Goal: Check status: Check status

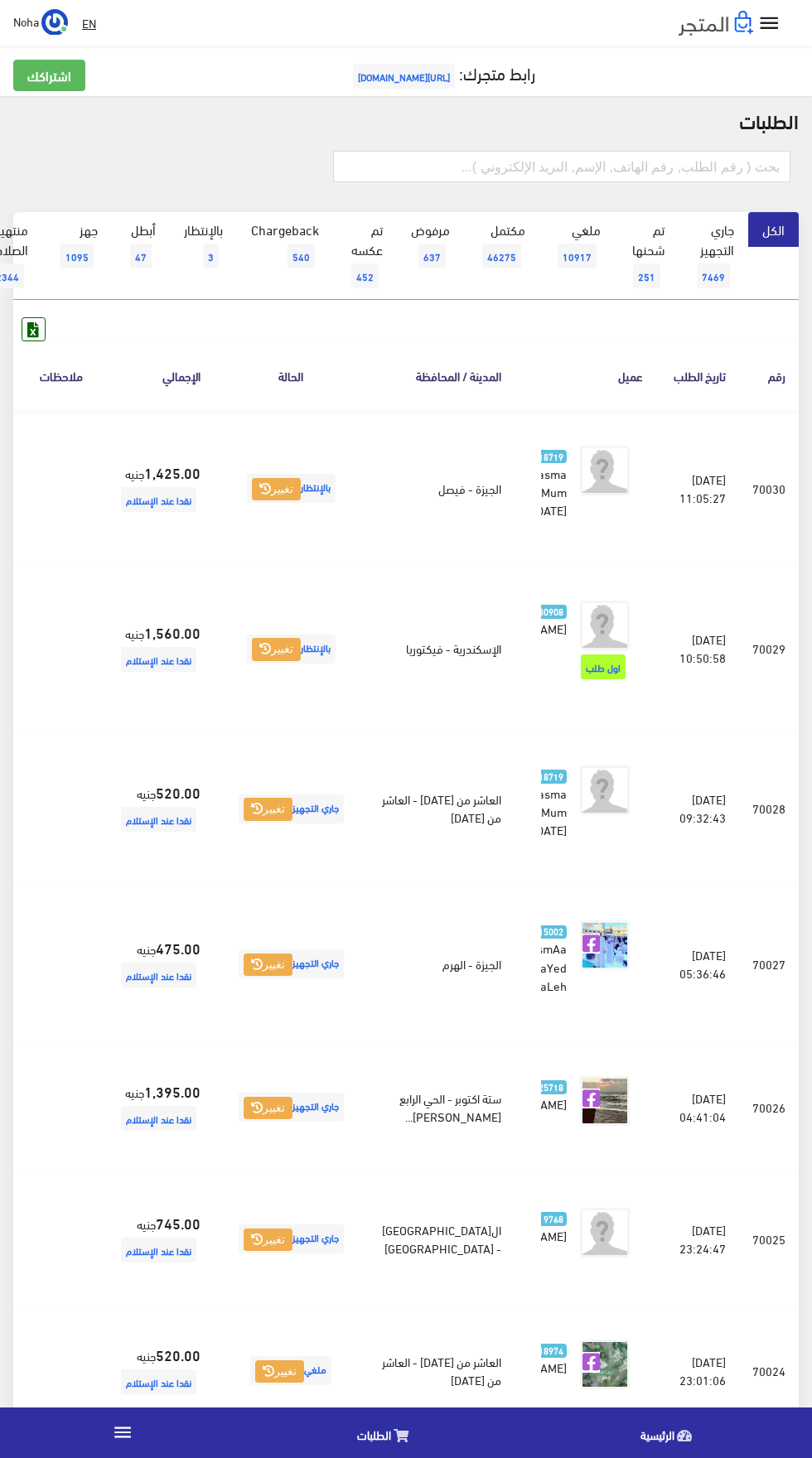
scroll to position [0, -43]
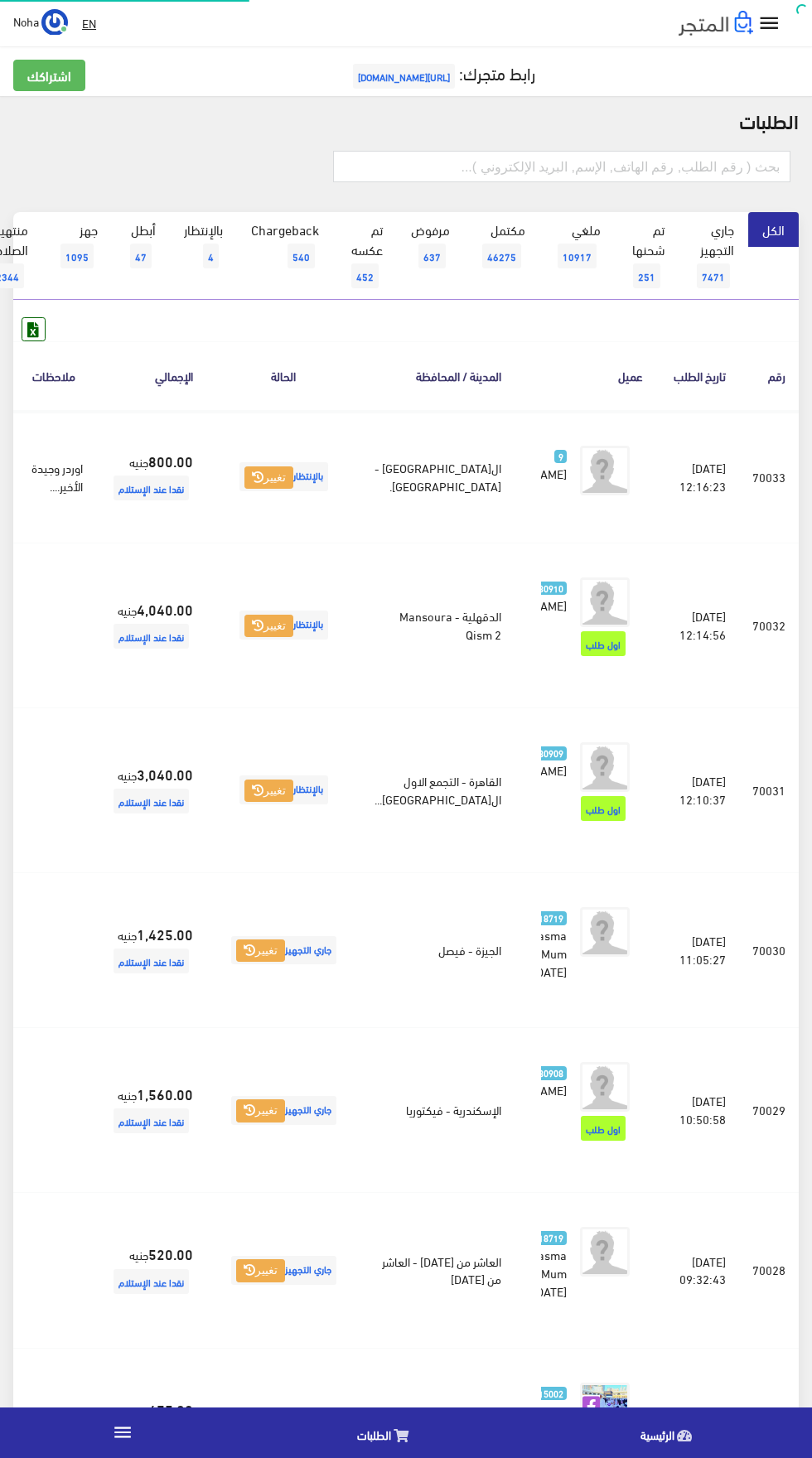
scroll to position [0, -43]
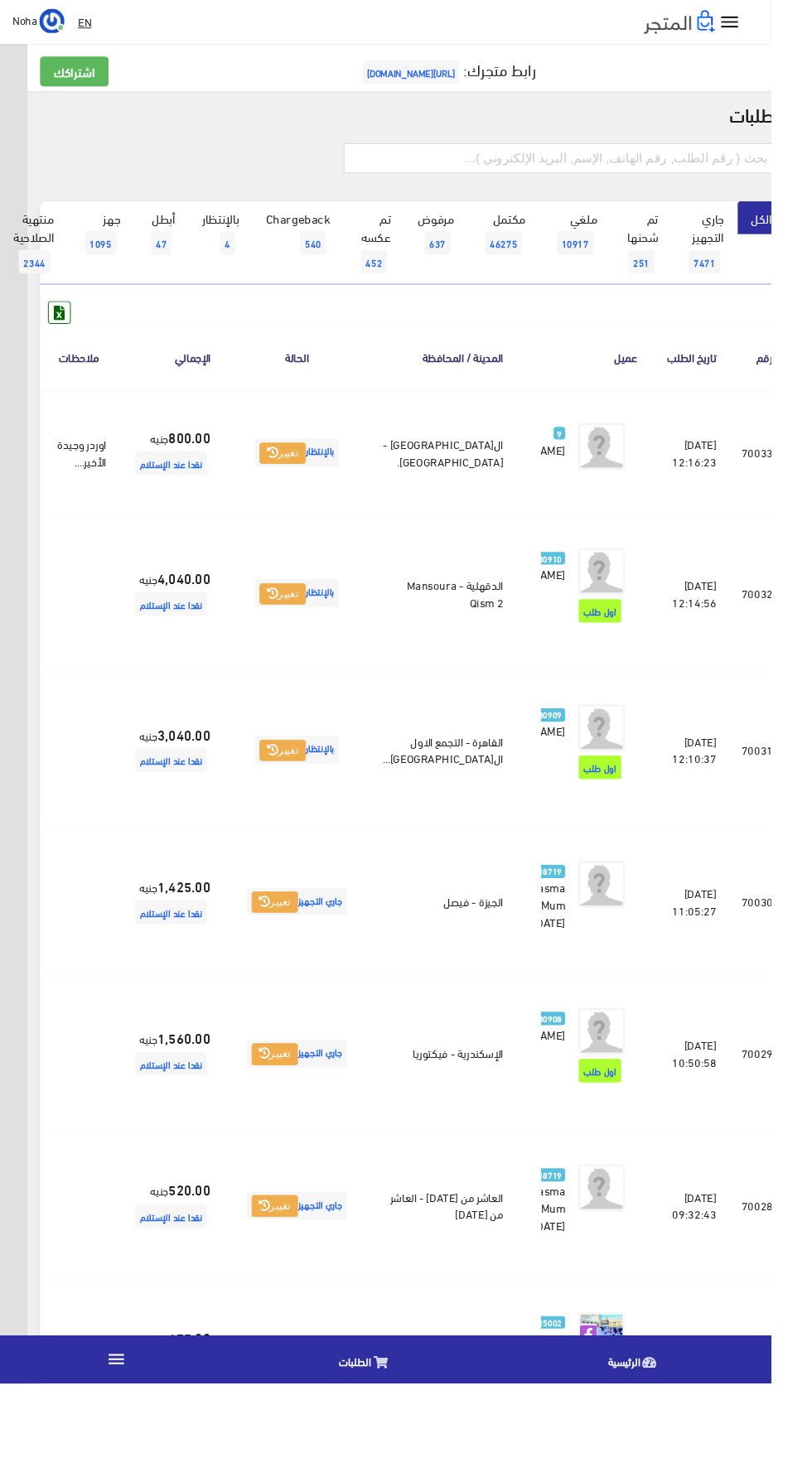
click at [28, 806] on link at bounding box center [6, 790] width 43 height 31
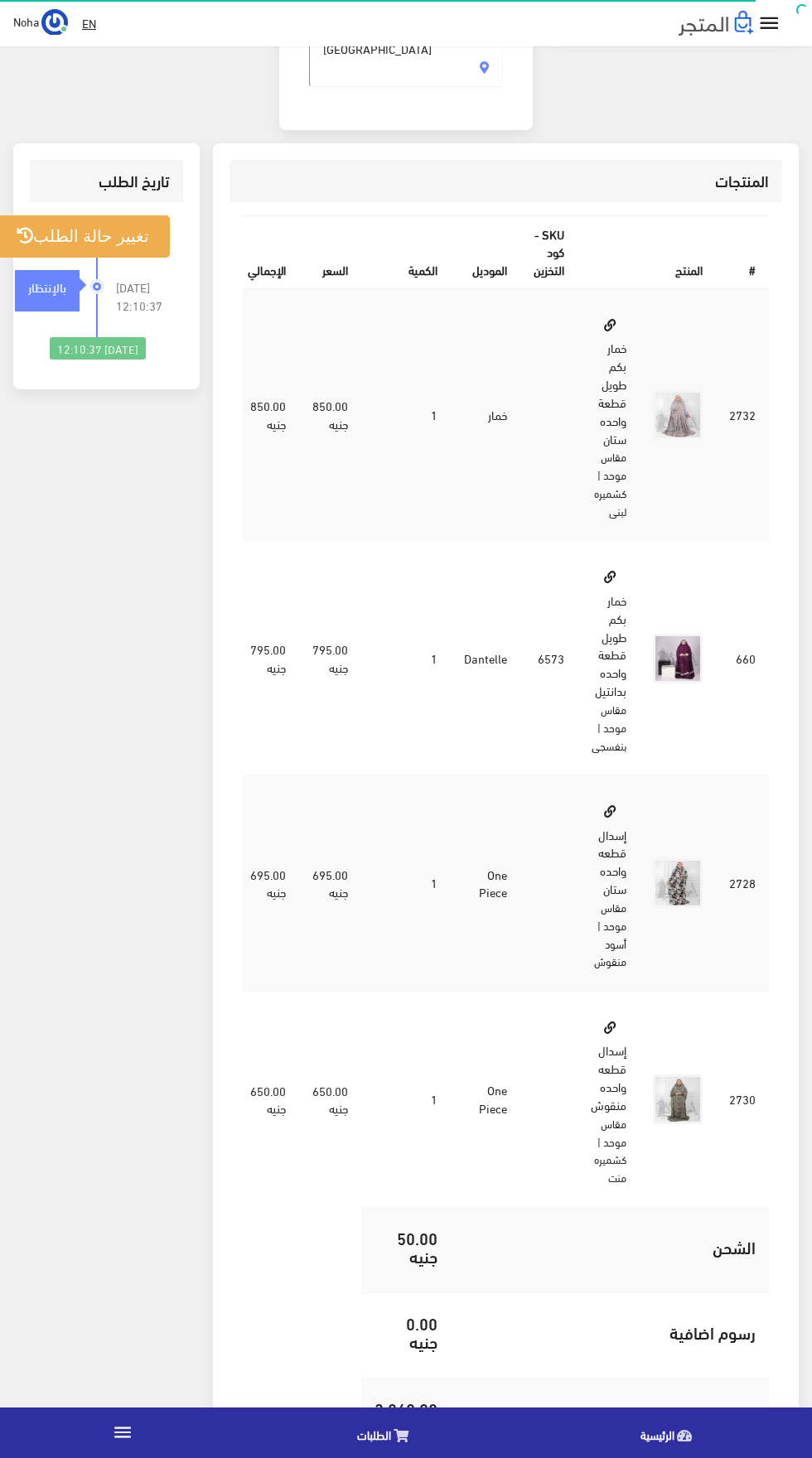
scroll to position [541, 0]
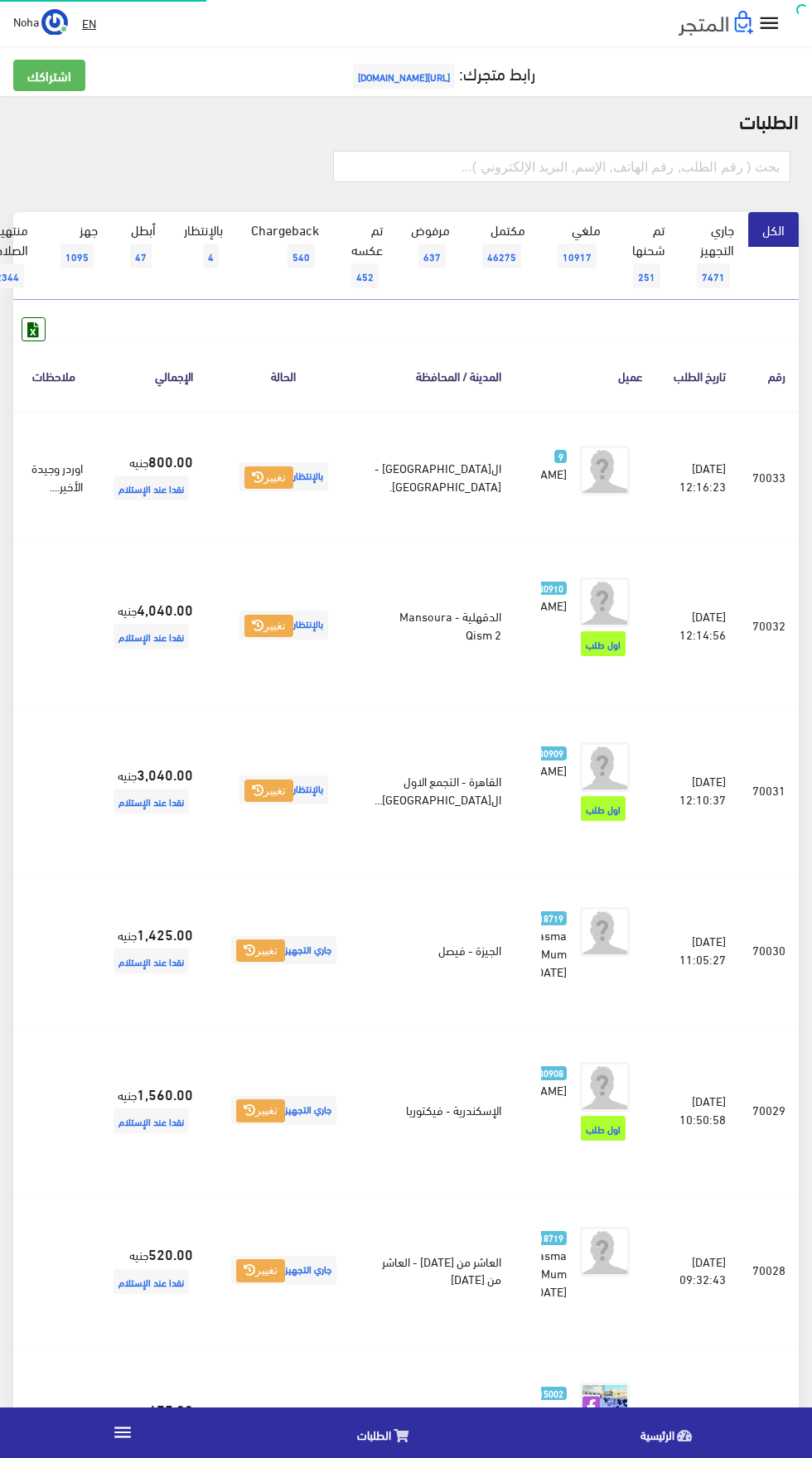
scroll to position [0, -43]
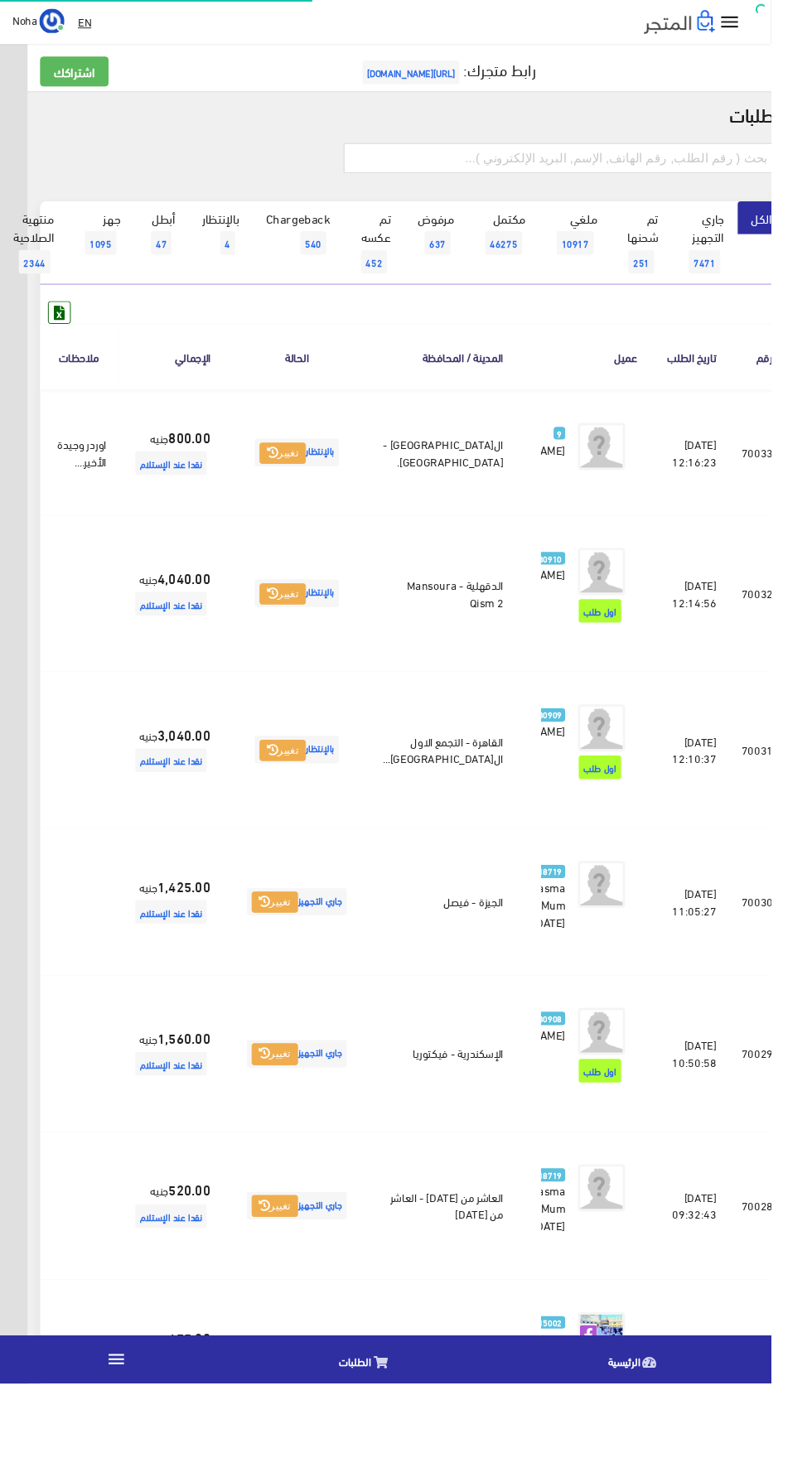
click at [14, 633] on icon at bounding box center [6, 626] width 15 height 13
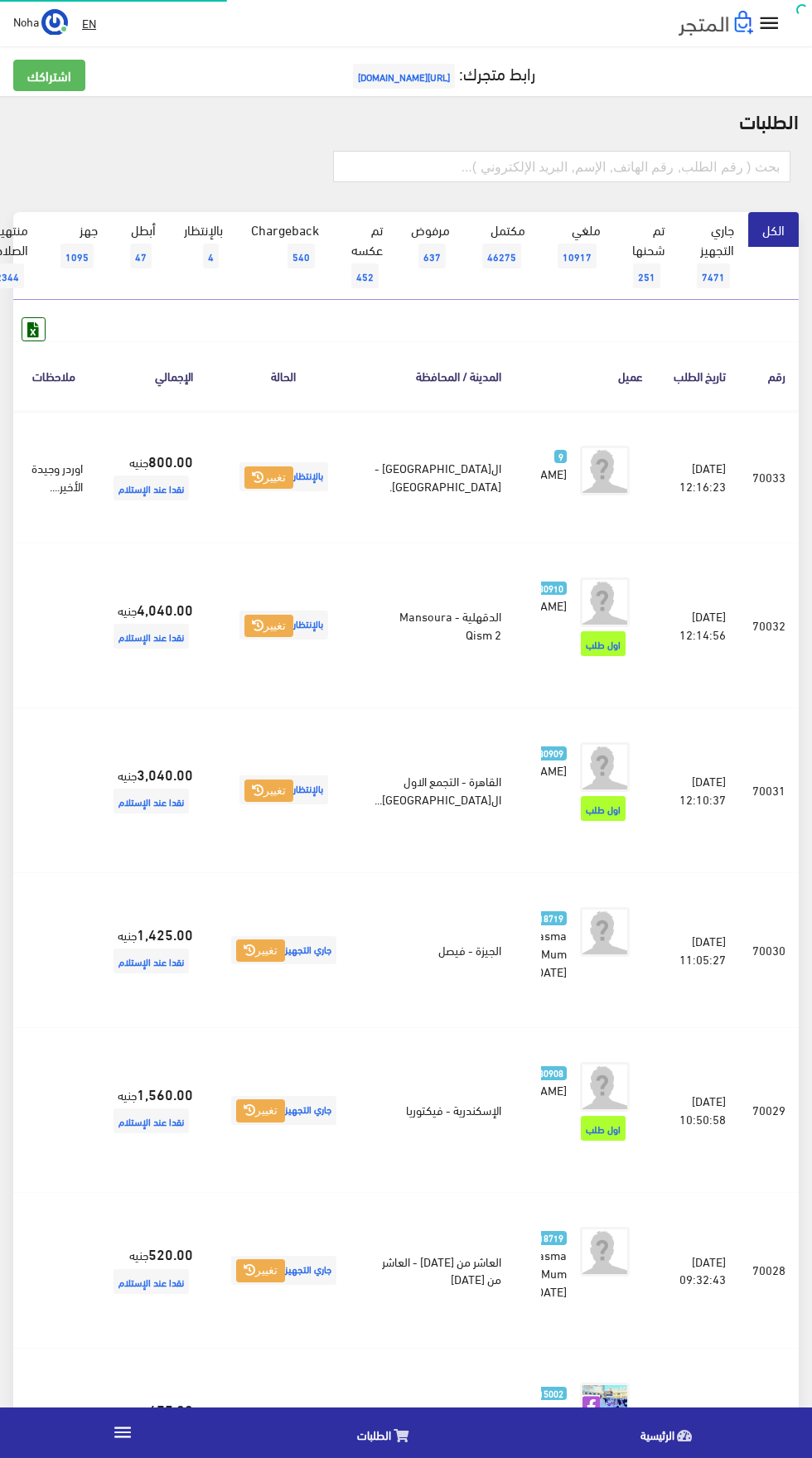
scroll to position [0, -43]
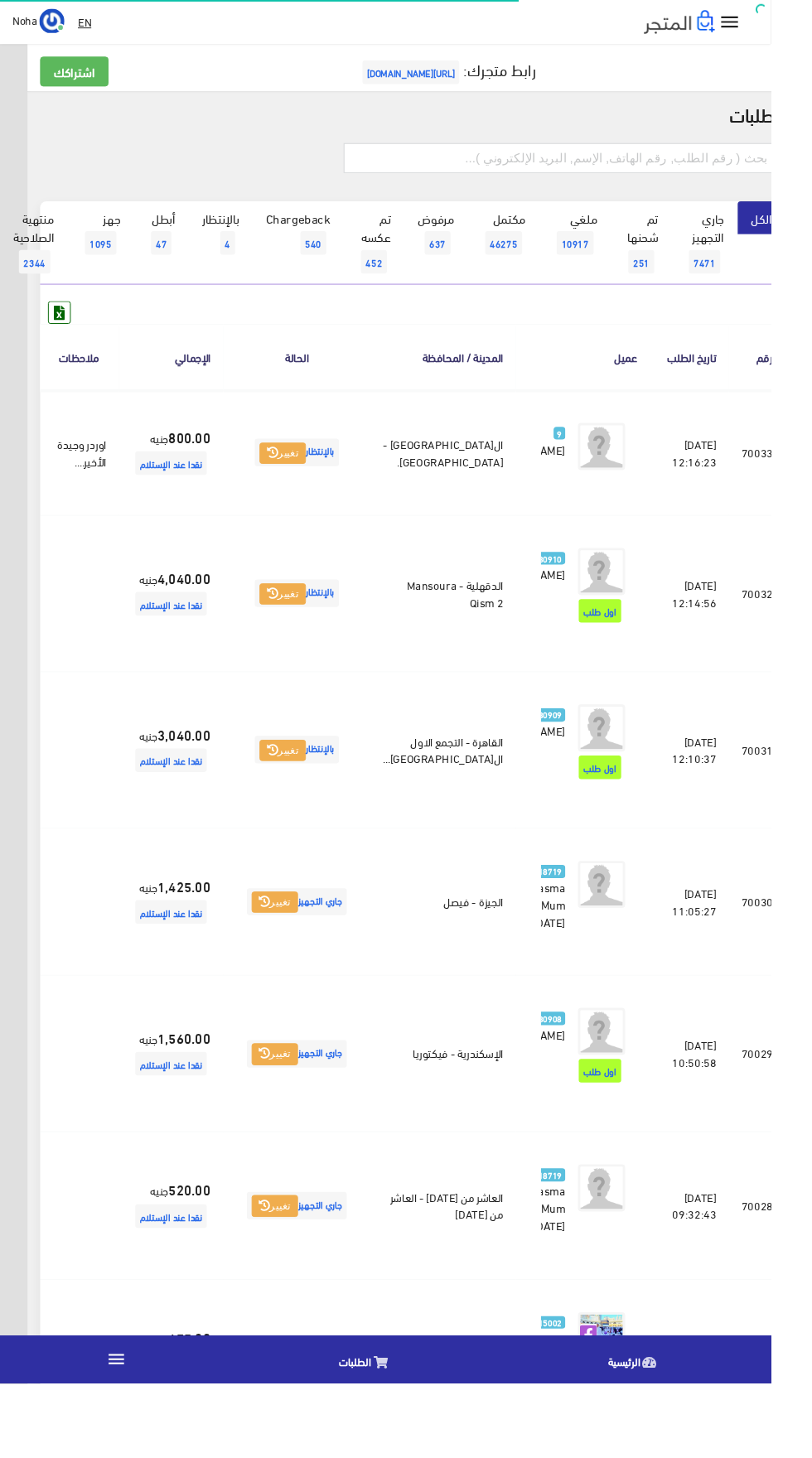
click at [14, 633] on icon at bounding box center [6, 626] width 15 height 13
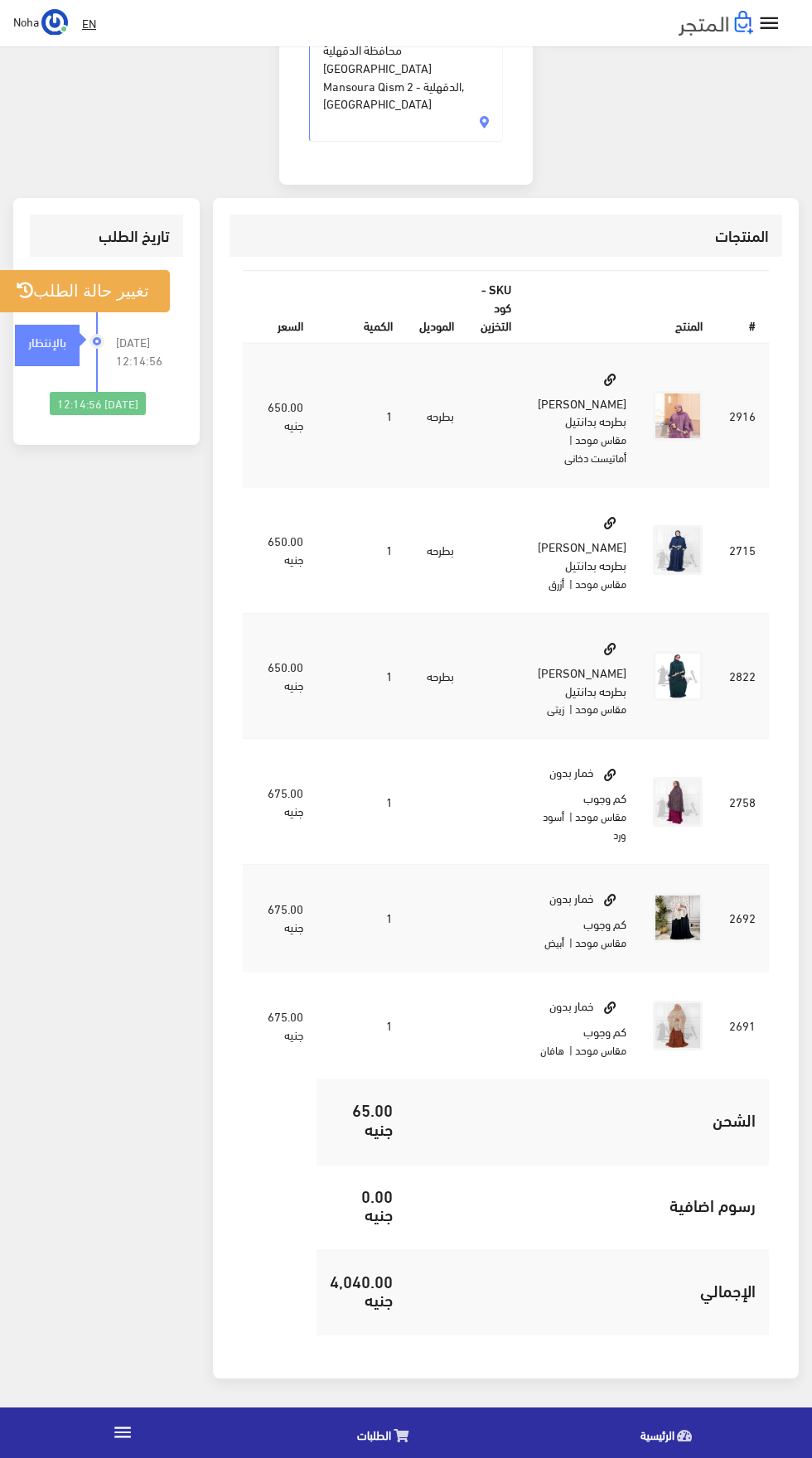
scroll to position [662, 0]
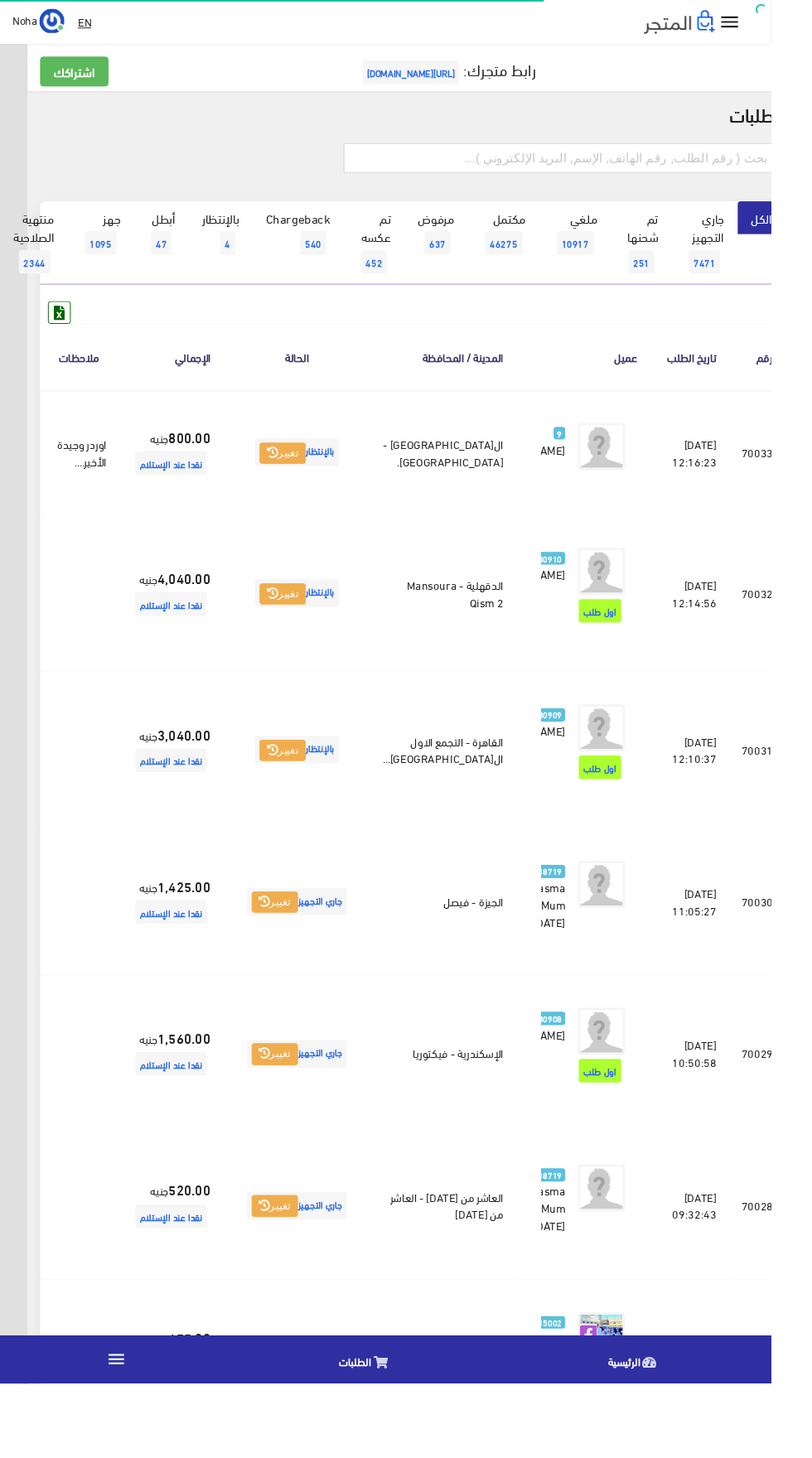
scroll to position [0, -43]
click at [28, 492] on link at bounding box center [6, 477] width 43 height 31
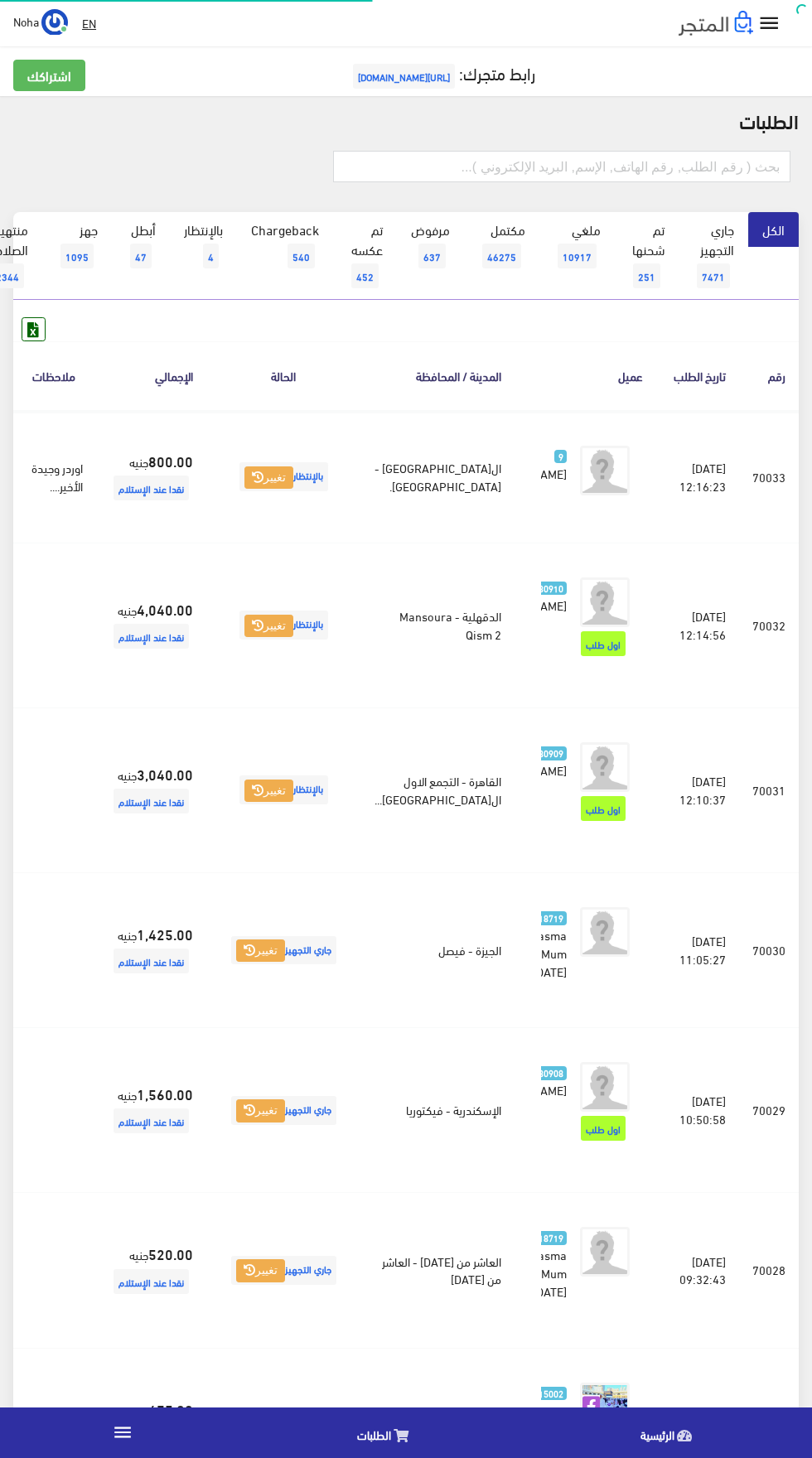
scroll to position [0, -43]
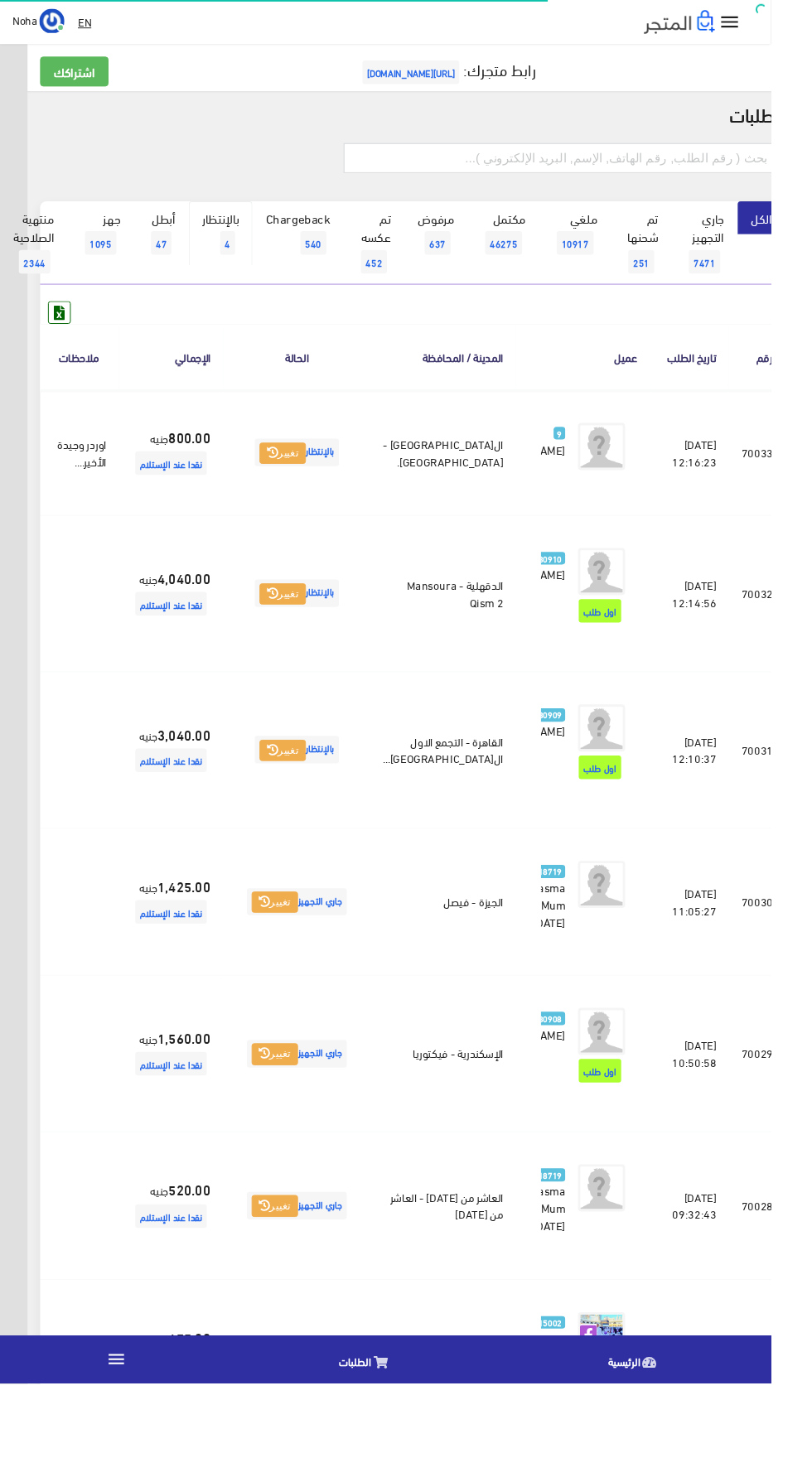
click at [238, 268] on span "4" at bounding box center [239, 256] width 16 height 25
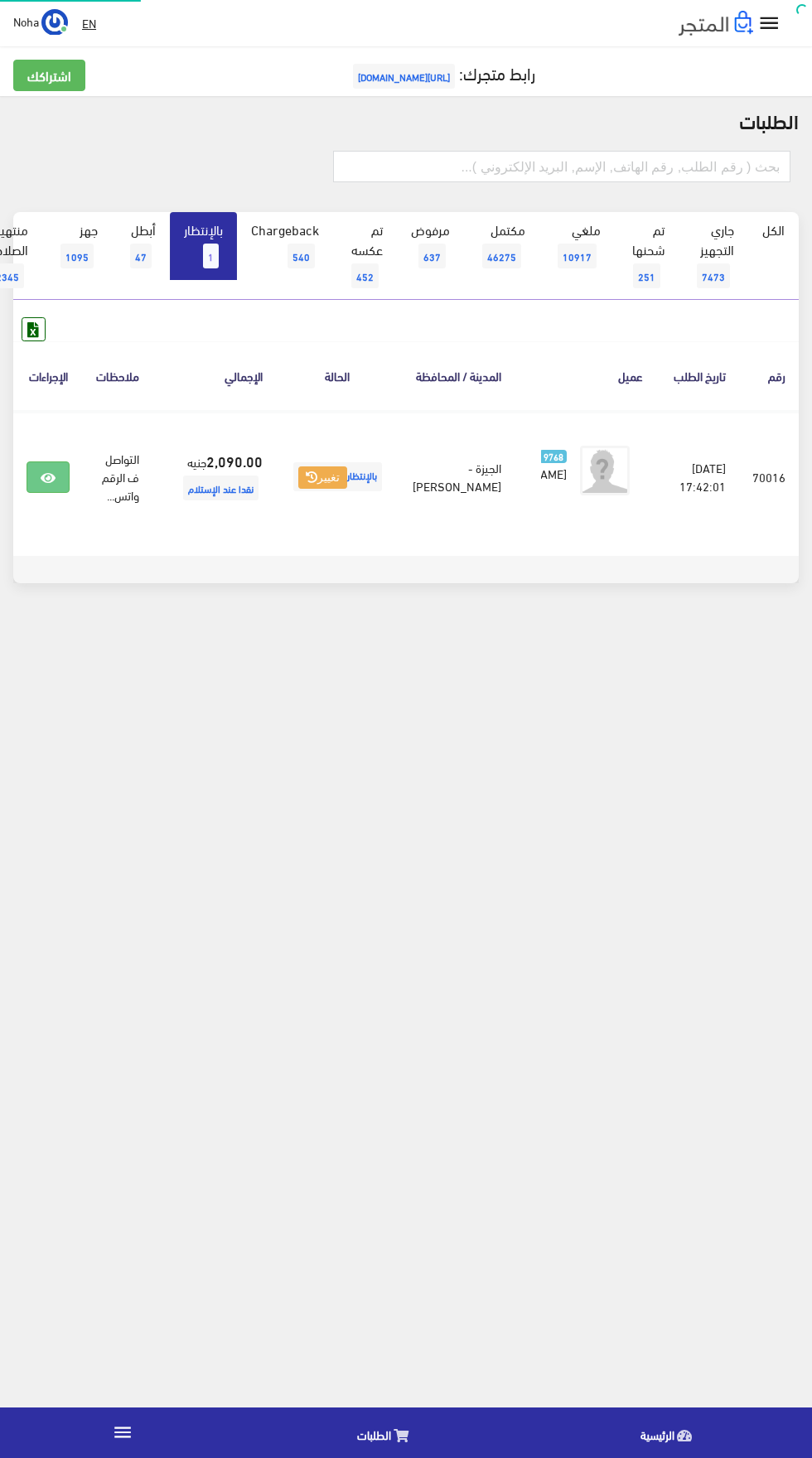
scroll to position [0, -43]
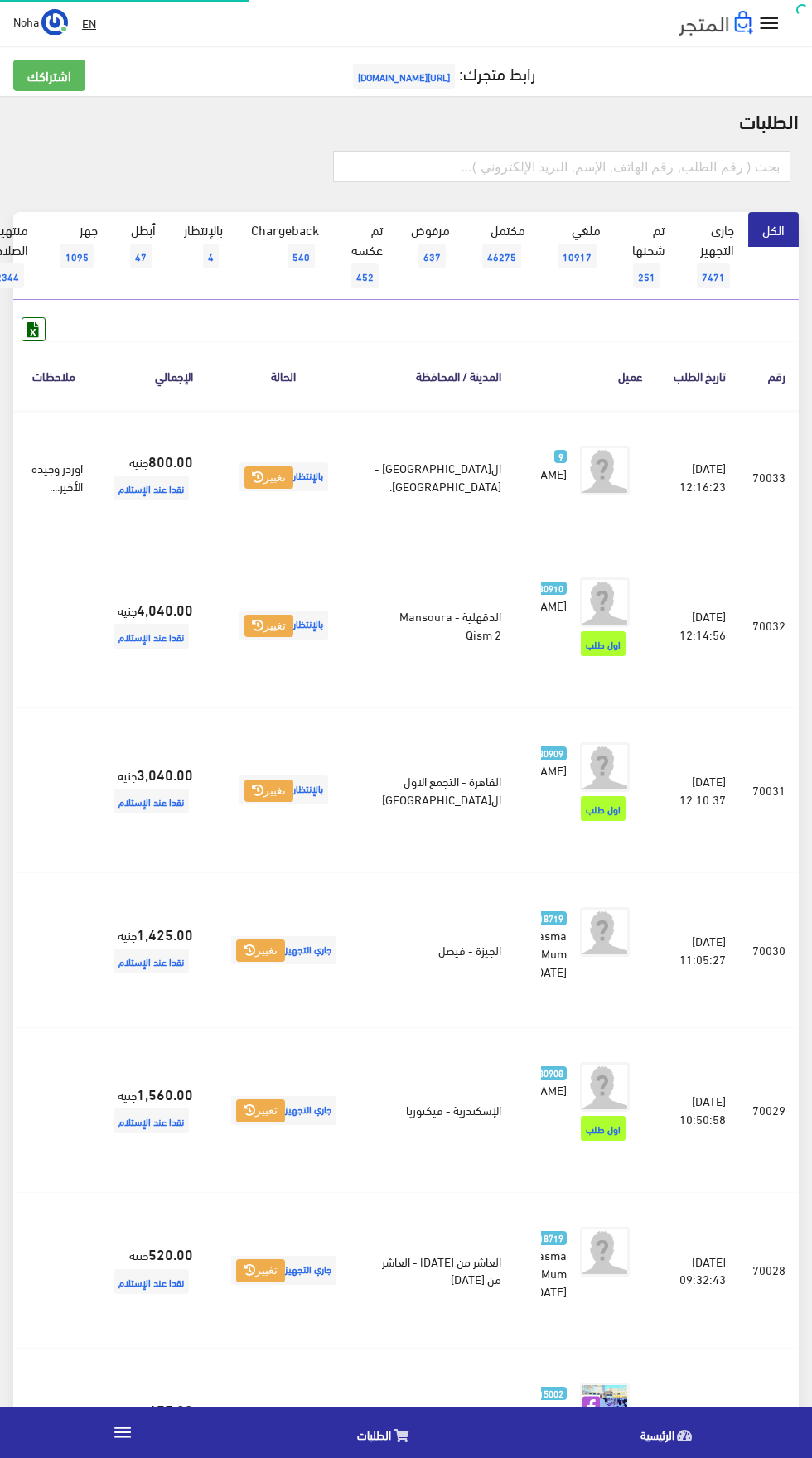
scroll to position [0, -43]
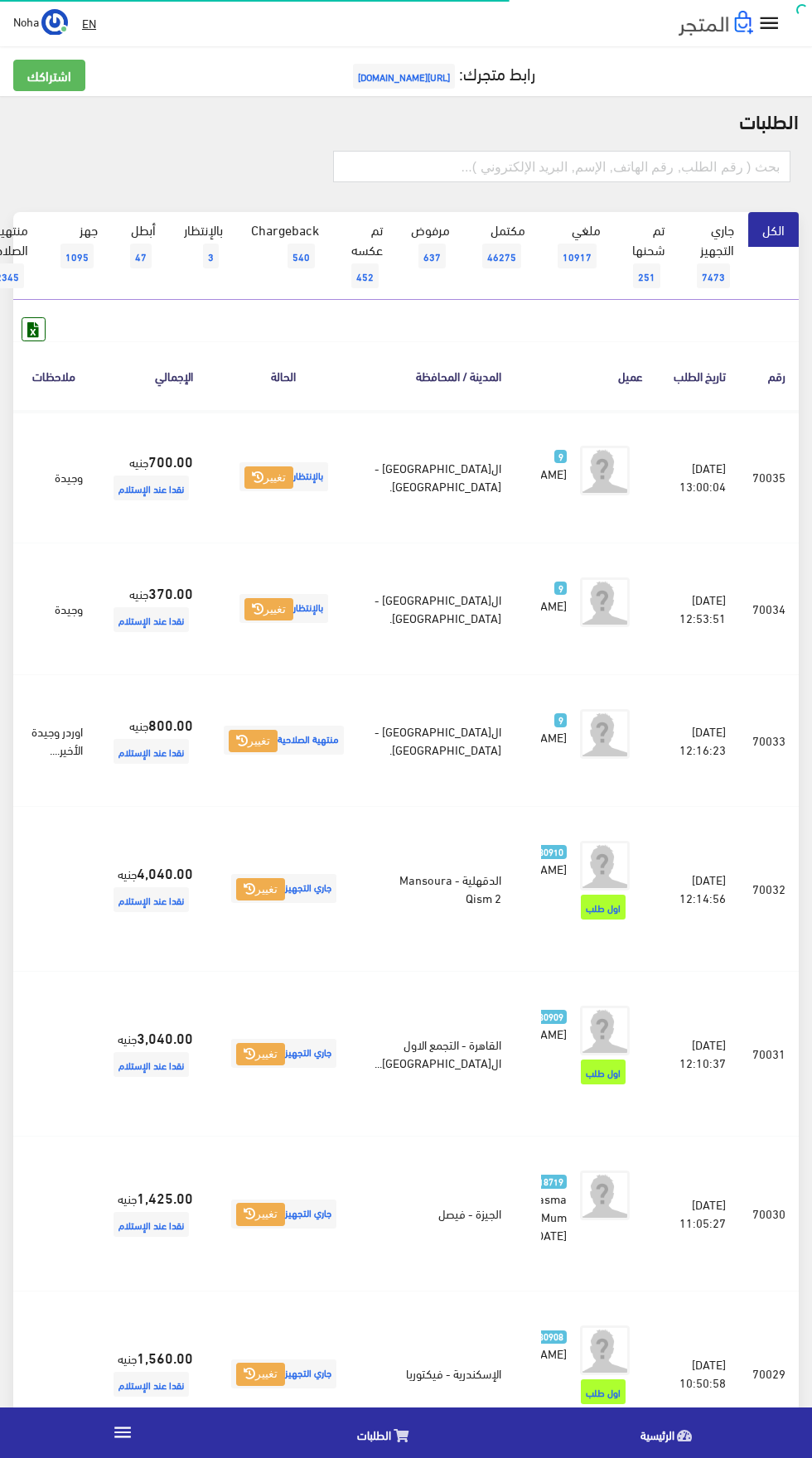
scroll to position [0, -43]
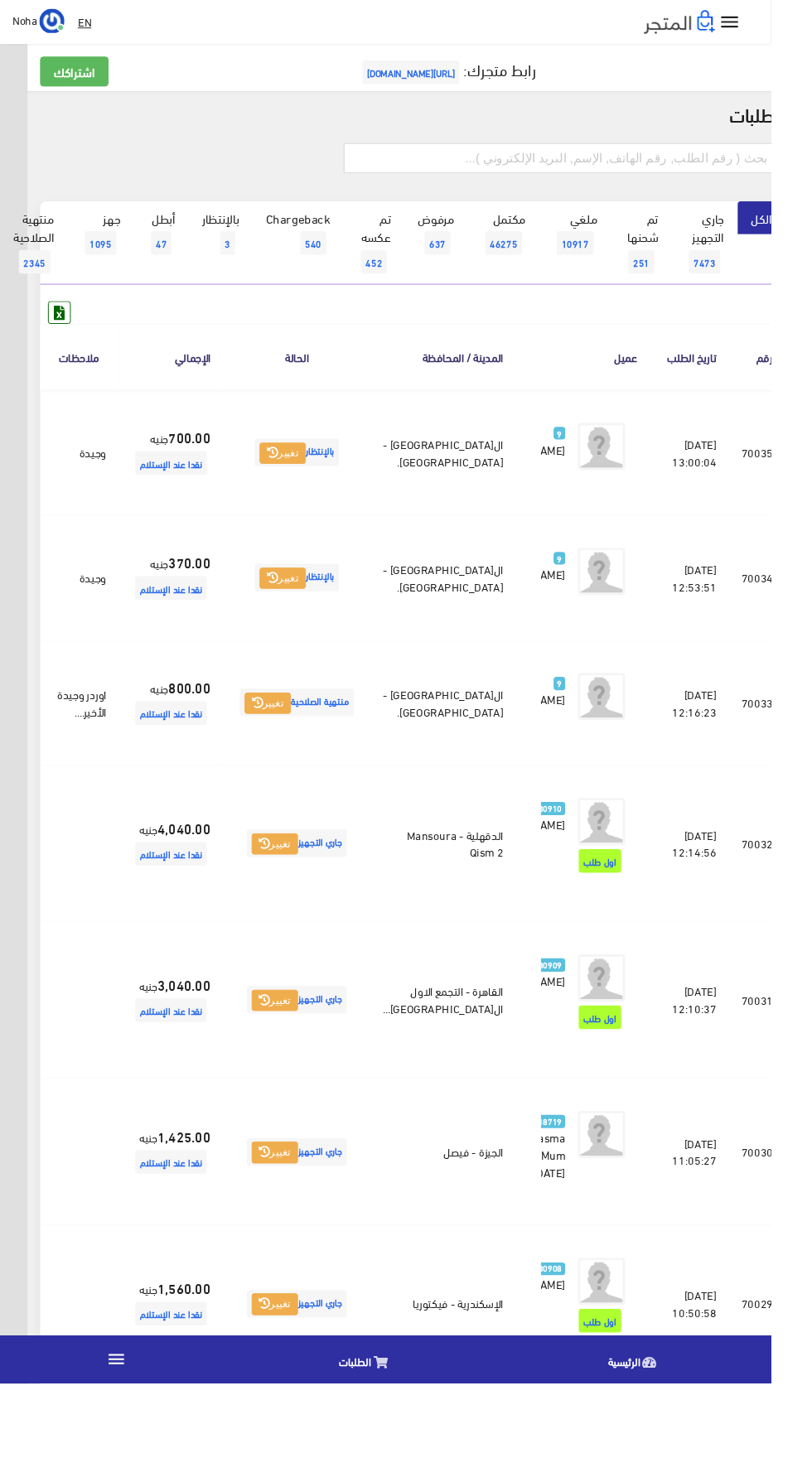
click at [14, 616] on icon at bounding box center [6, 610] width 15 height 13
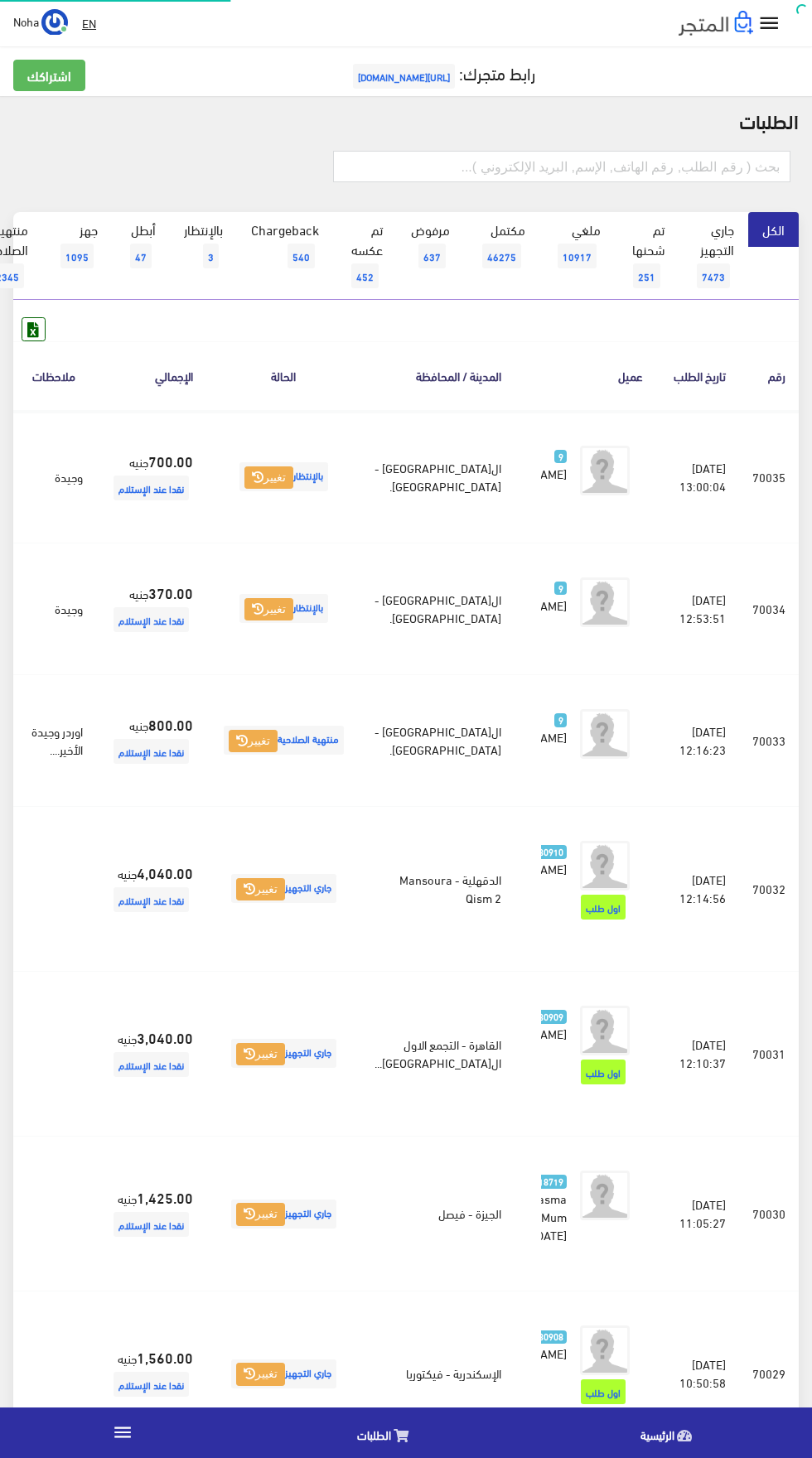
scroll to position [0, -43]
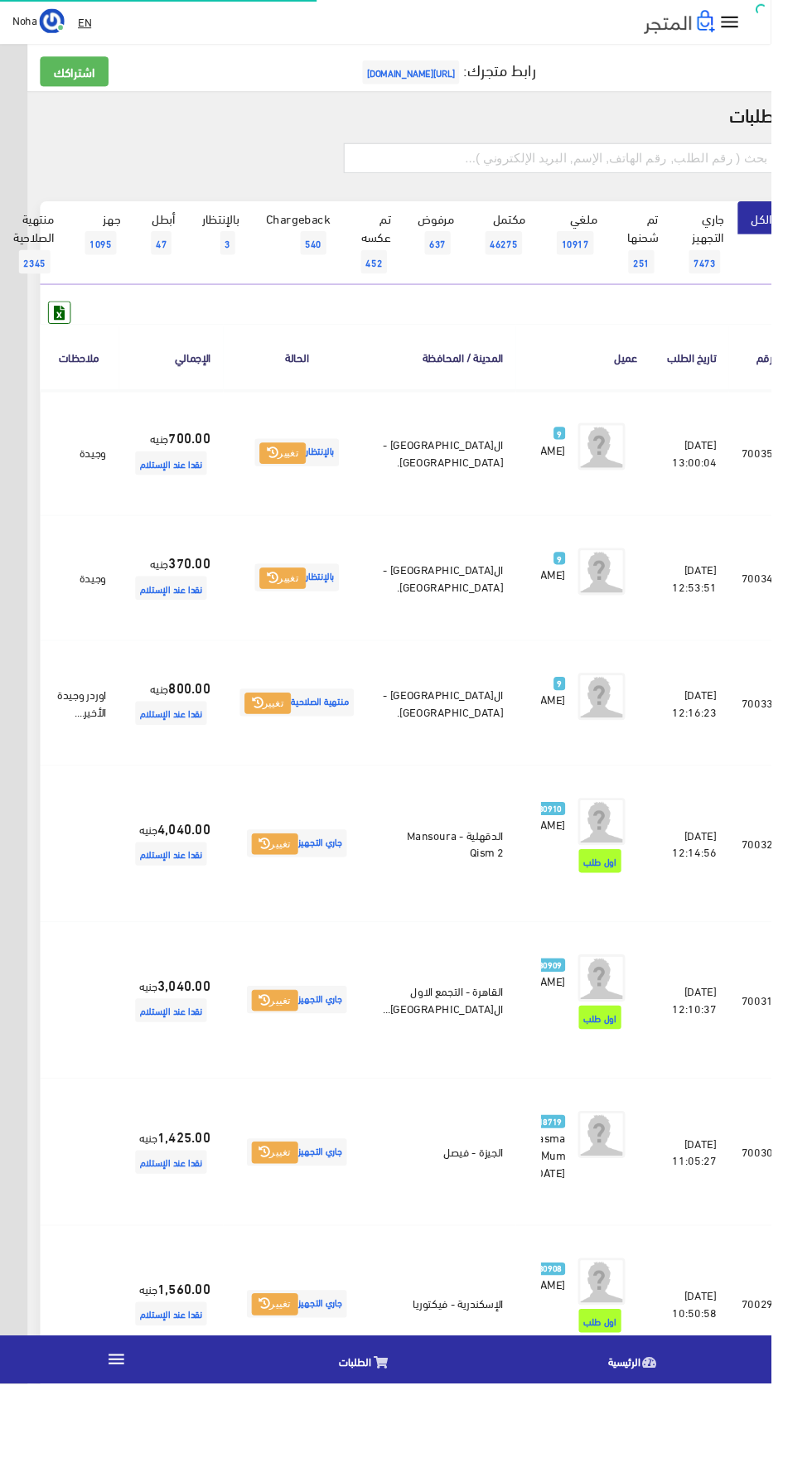
click at [28, 492] on link at bounding box center [6, 477] width 43 height 31
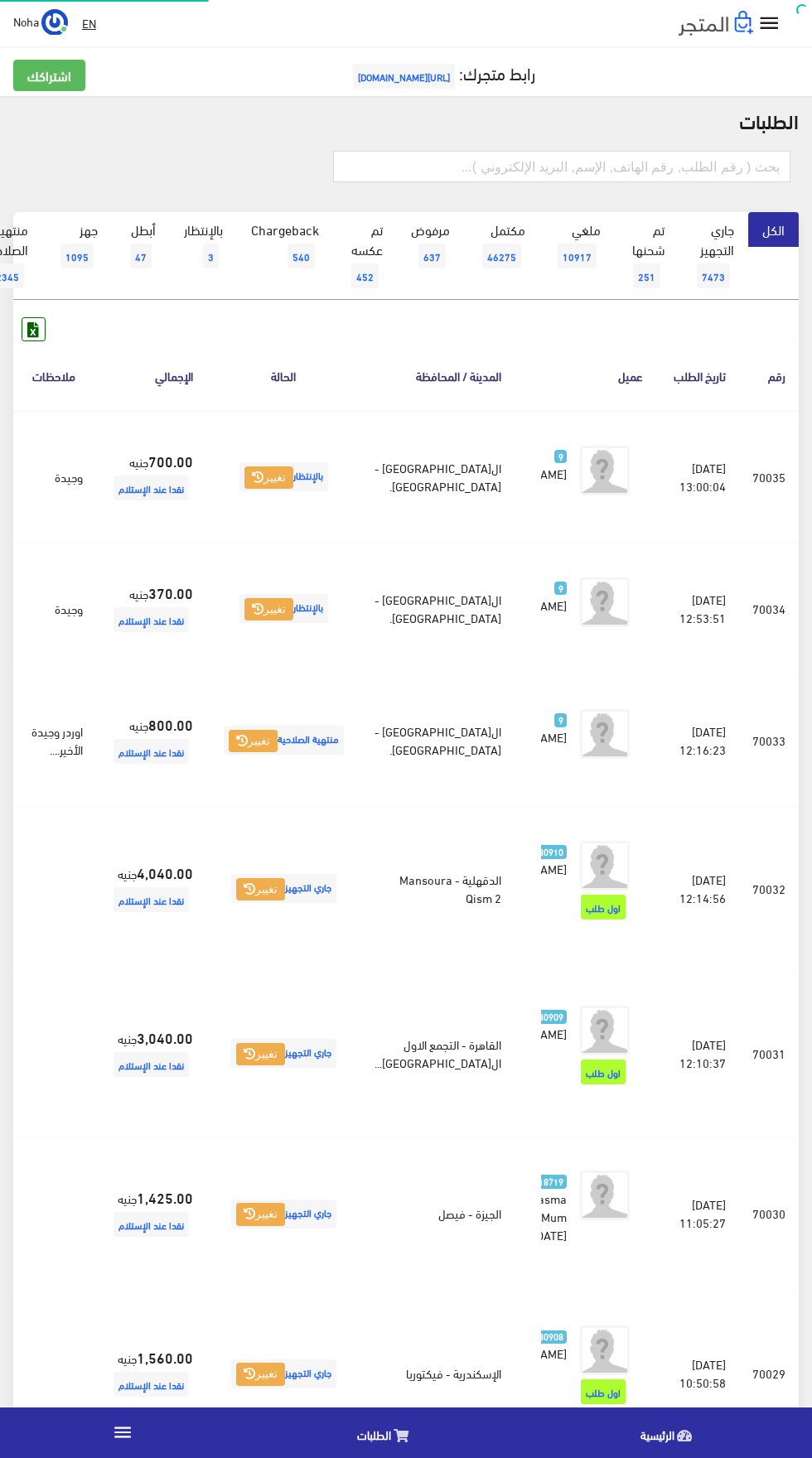
scroll to position [0, -43]
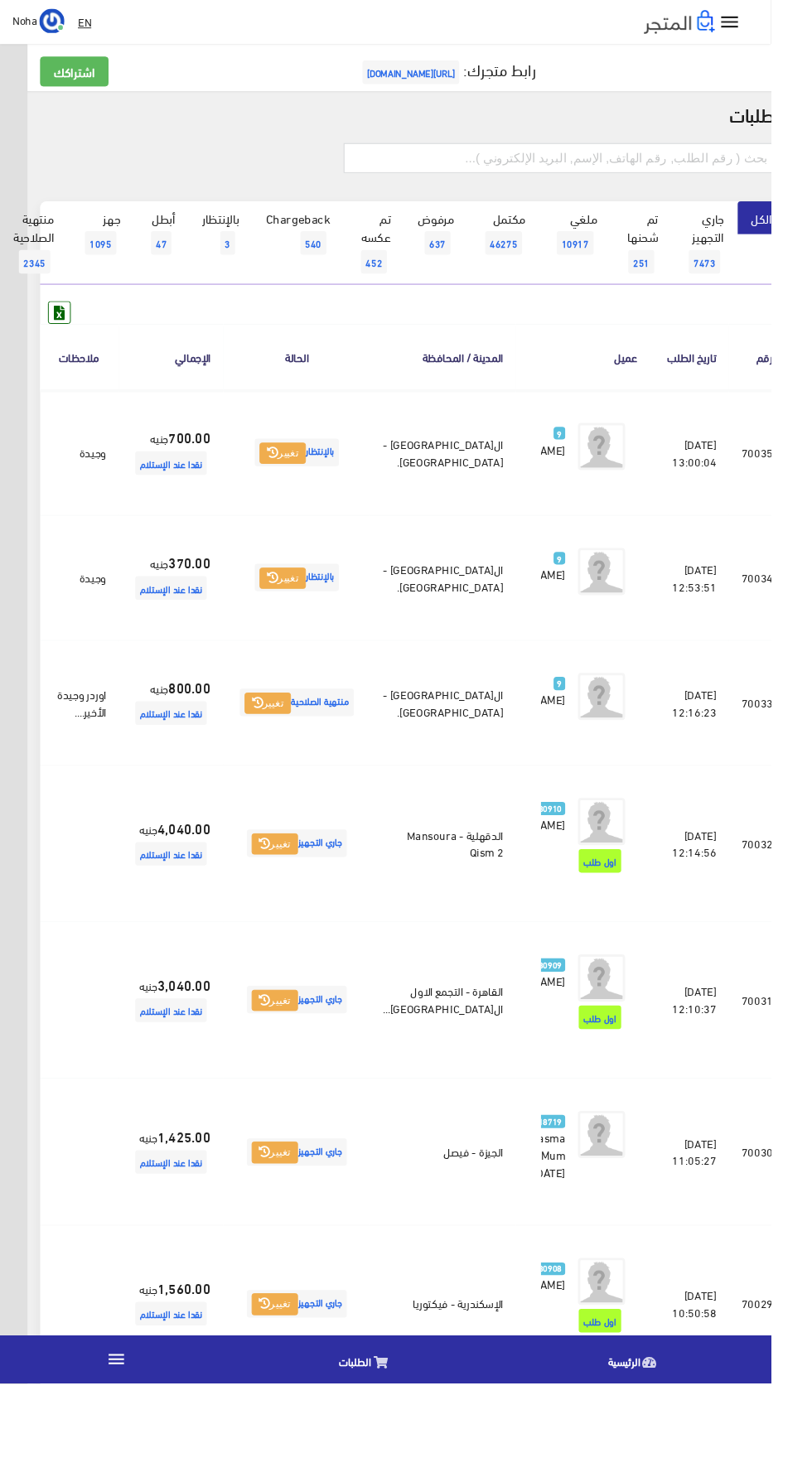
click at [28, 625] on link at bounding box center [6, 609] width 43 height 31
